Goal: Task Accomplishment & Management: Complete application form

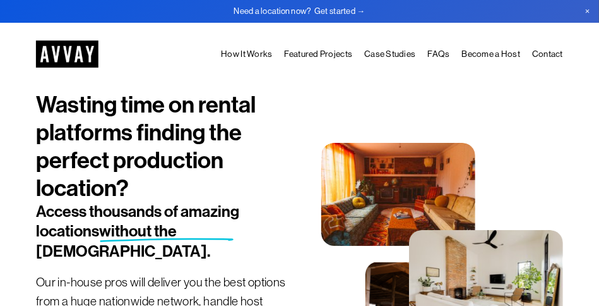
click at [493, 56] on link "Become a Host" at bounding box center [491, 53] width 59 height 15
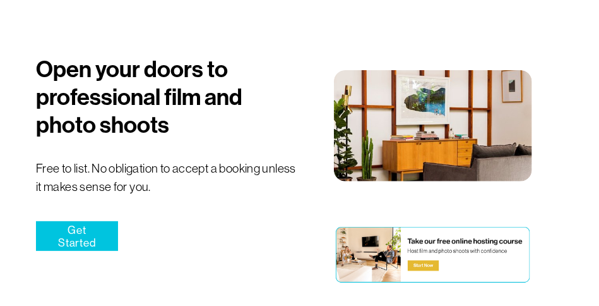
scroll to position [59, 0]
click at [64, 245] on link "Get Started" at bounding box center [77, 236] width 82 height 30
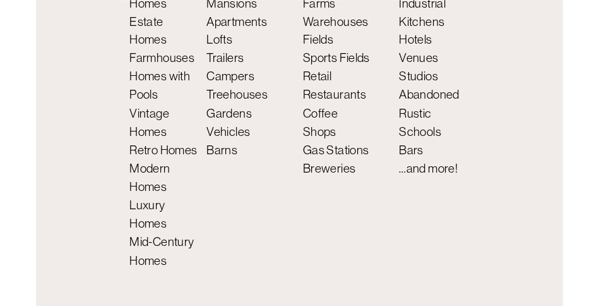
scroll to position [4615, 0]
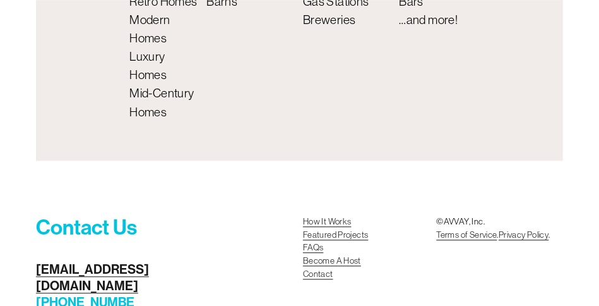
click at [355, 254] on link "Become A Host Contact" at bounding box center [332, 267] width 58 height 26
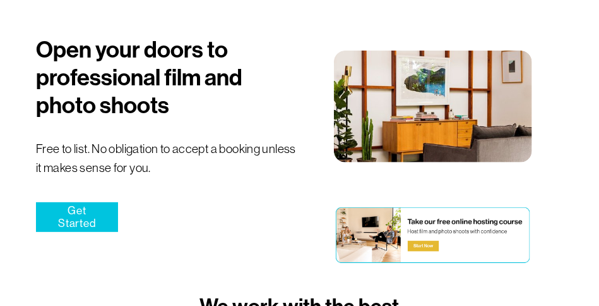
scroll to position [115, 0]
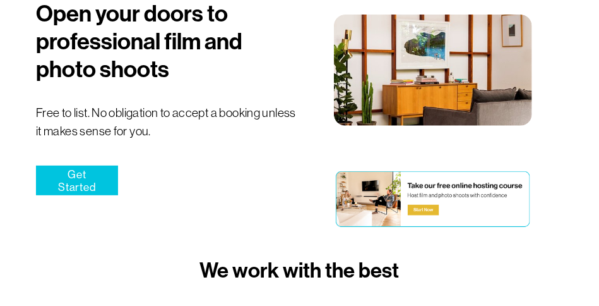
click at [80, 184] on link "Get Started" at bounding box center [77, 180] width 82 height 30
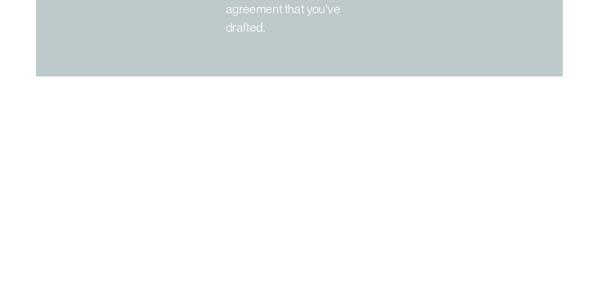
scroll to position [4615, 0]
